Goal: Information Seeking & Learning: Learn about a topic

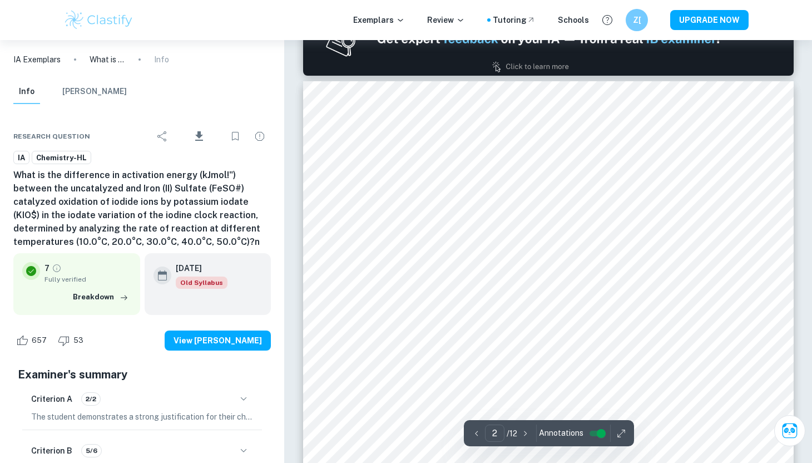
scroll to position [753, 0]
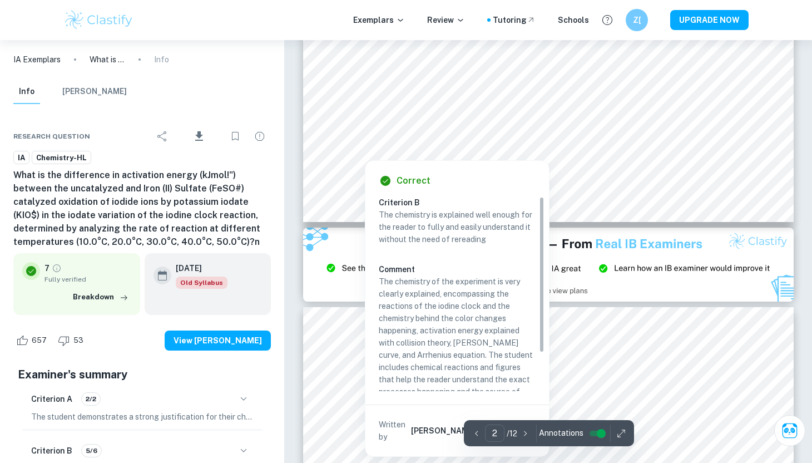
type input "3"
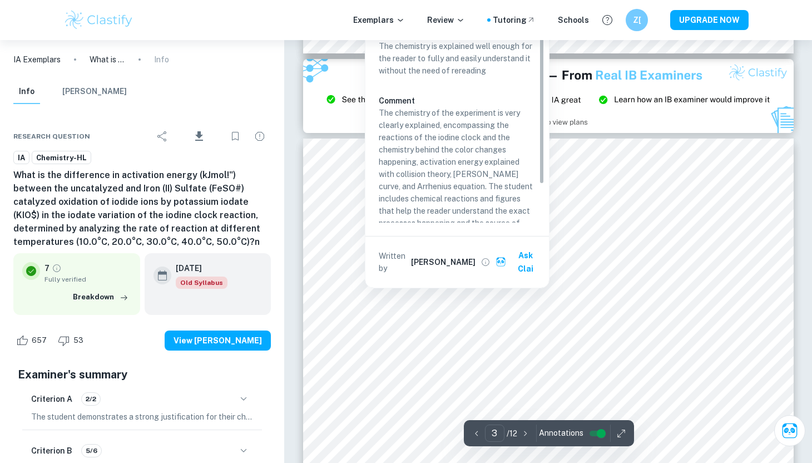
scroll to position [1480, 0]
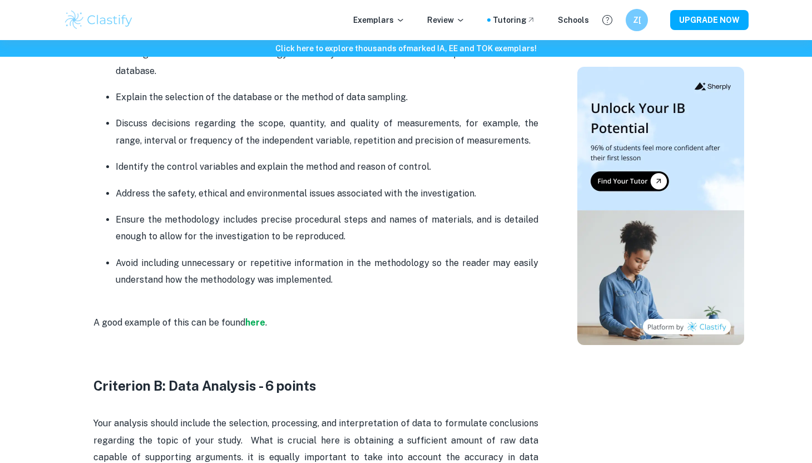
scroll to position [994, 0]
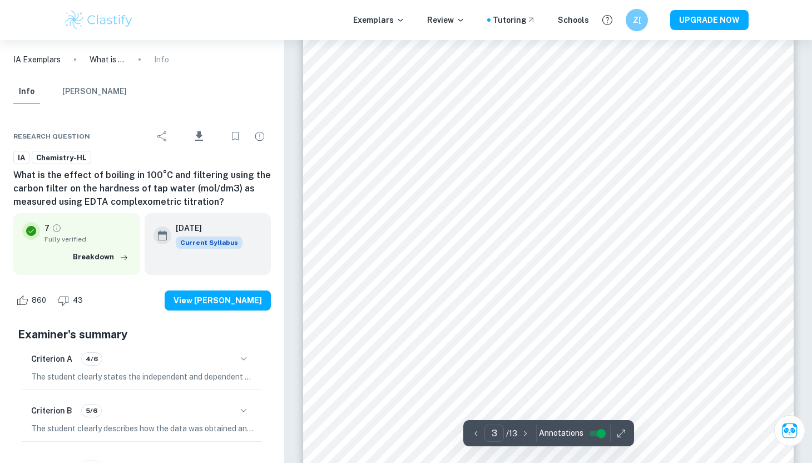
scroll to position [1580, 0]
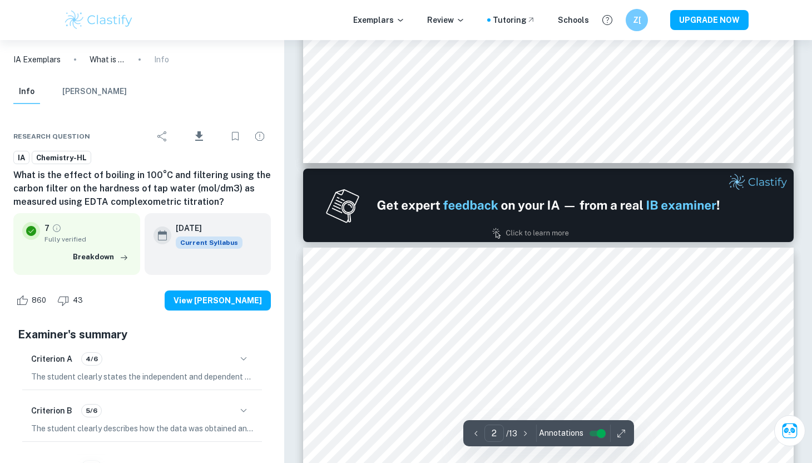
type input "1"
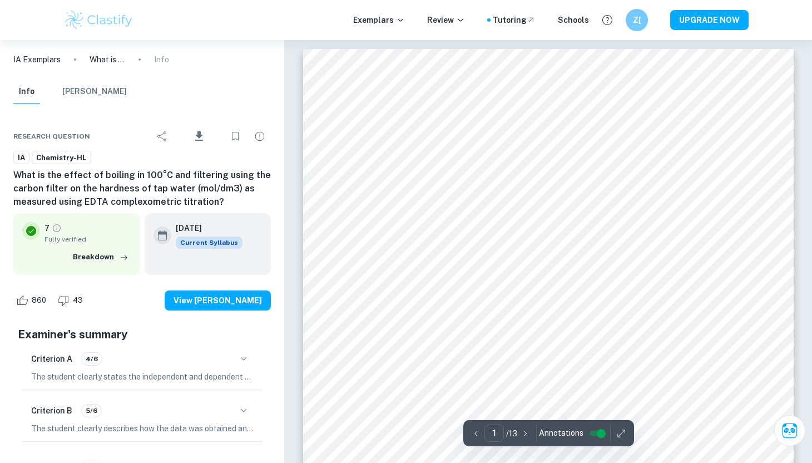
scroll to position [0, 0]
